Goal: Transaction & Acquisition: Purchase product/service

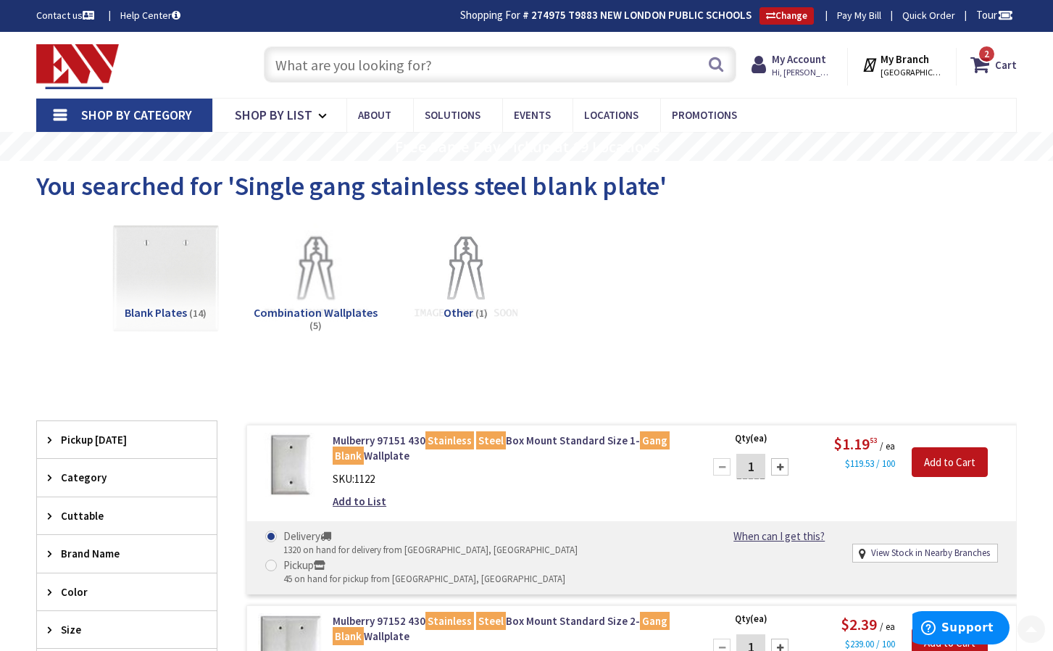
click at [474, 62] on input "text" at bounding box center [500, 64] width 472 height 36
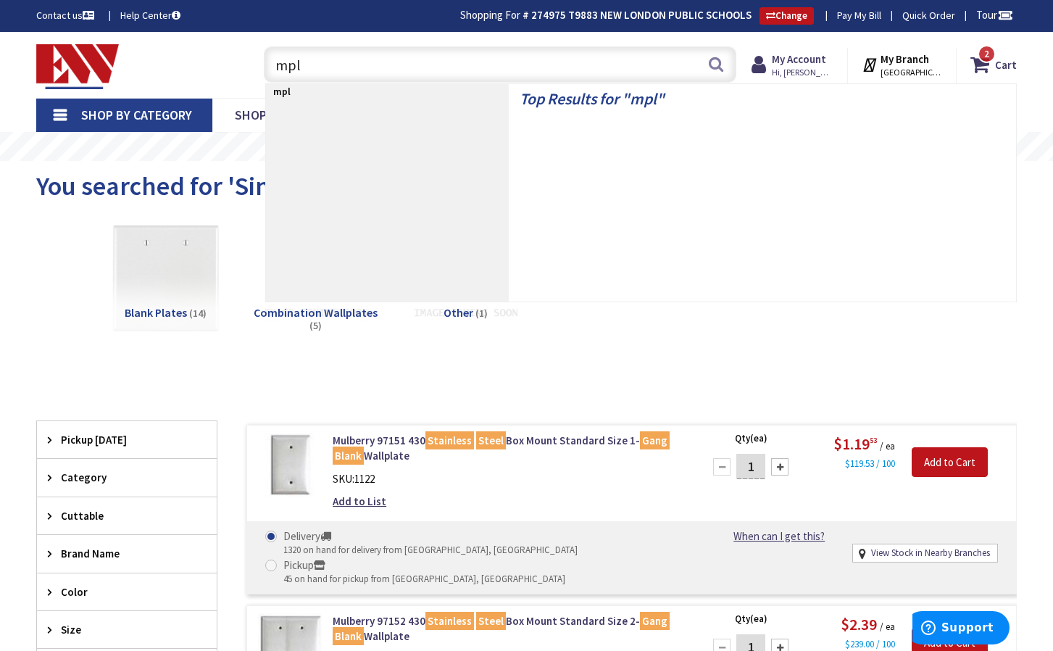
type input "mpls"
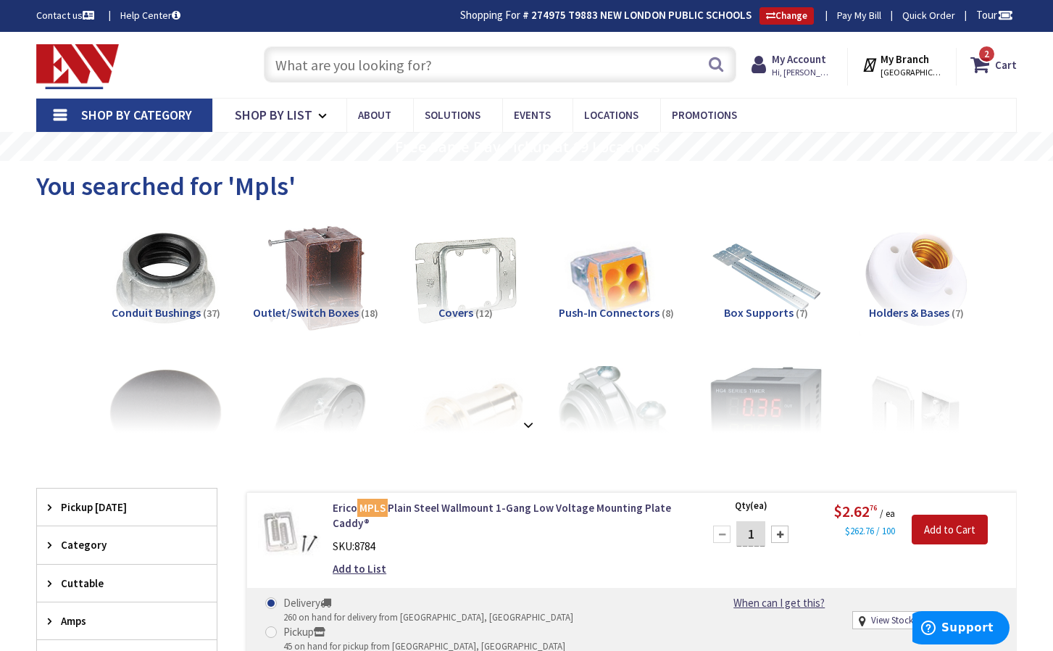
paste input "3/4" plastic snap in bushing"
type input "3/4" plastic snap in bushing"
click at [715, 62] on button "Search" at bounding box center [715, 64] width 19 height 33
